Goal: Information Seeking & Learning: Learn about a topic

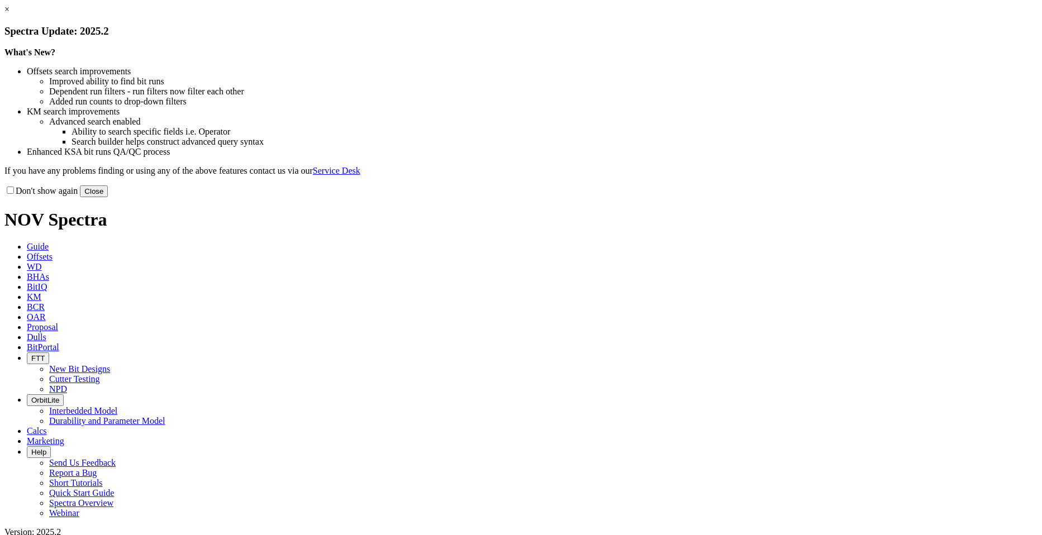
click at [739, 197] on div "Don't show again Close" at bounding box center [520, 191] width 1033 height 12
click at [108, 197] on button "Close" at bounding box center [94, 191] width 28 height 12
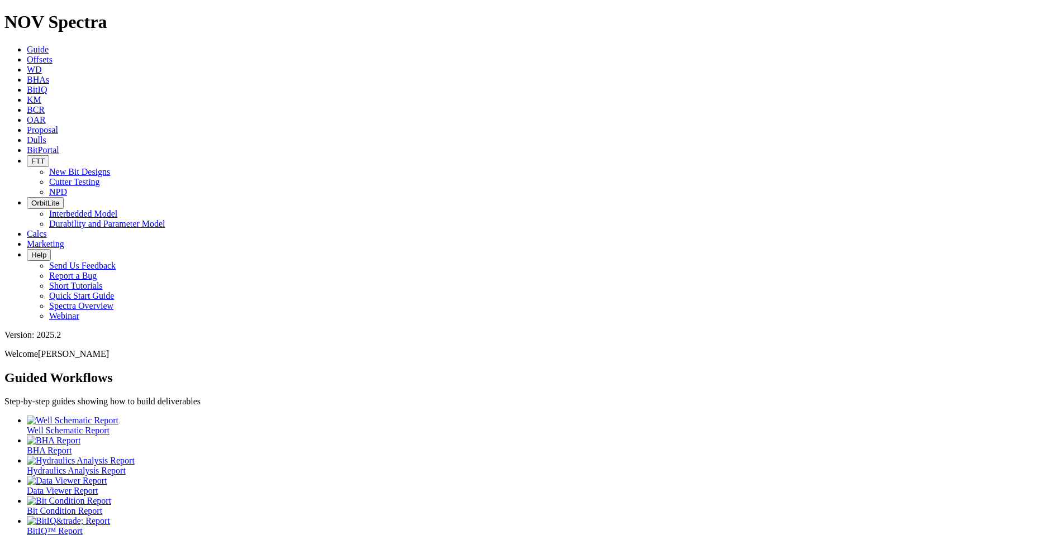
click at [53, 55] on span "Offsets" at bounding box center [40, 59] width 26 height 9
